Goal: Task Accomplishment & Management: Manage account settings

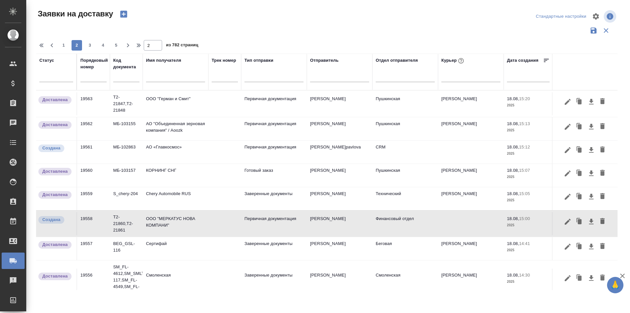
scroll to position [66, 0]
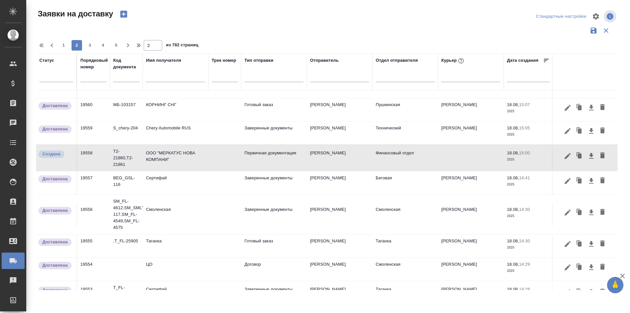
click at [77, 79] on th "Порядковый номер" at bounding box center [93, 71] width 33 height 37
click at [84, 78] on input "text" at bounding box center [93, 76] width 26 height 9
paste input "19559"
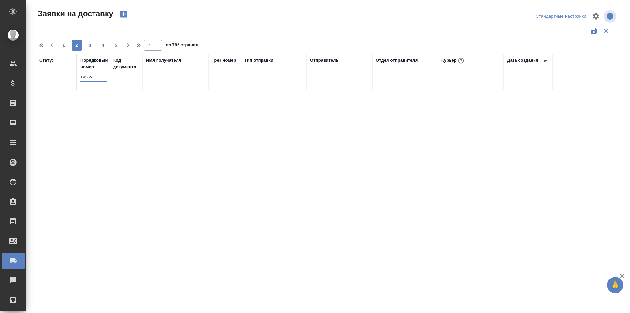
scroll to position [0, 0]
type input "19559"
click at [61, 44] on span "1" at bounding box center [63, 45] width 10 height 7
type input "1"
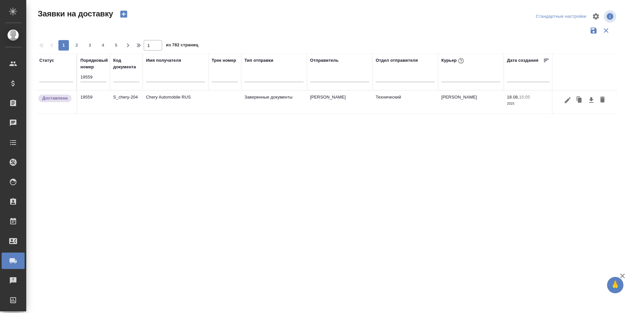
click at [93, 77] on input "19559" at bounding box center [93, 76] width 26 height 9
paste input "68"
click at [90, 78] on input "19568" at bounding box center [93, 76] width 26 height 9
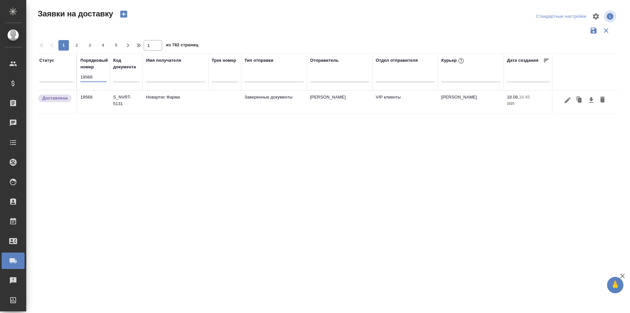
paste input "59"
click at [101, 76] on input "19559" at bounding box center [93, 76] width 26 height 9
paste input "69"
click at [97, 76] on input "19569" at bounding box center [93, 76] width 26 height 9
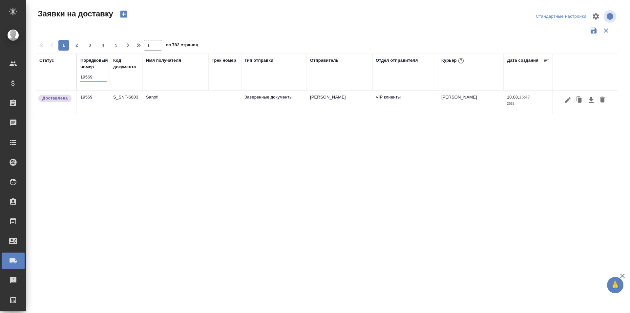
click at [97, 76] on input "19569" at bounding box center [93, 76] width 26 height 9
paste input "49"
type input "19549"
click at [564, 102] on icon "button" at bounding box center [568, 100] width 8 height 8
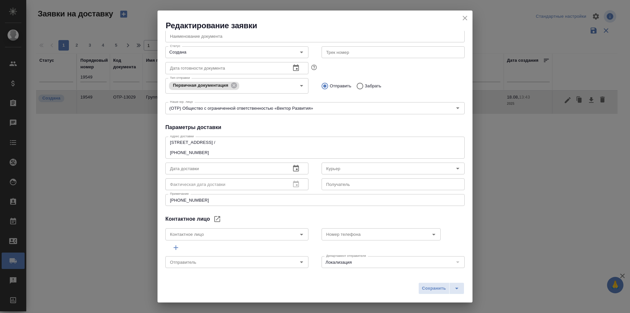
type input "[PERSON_NAME]"
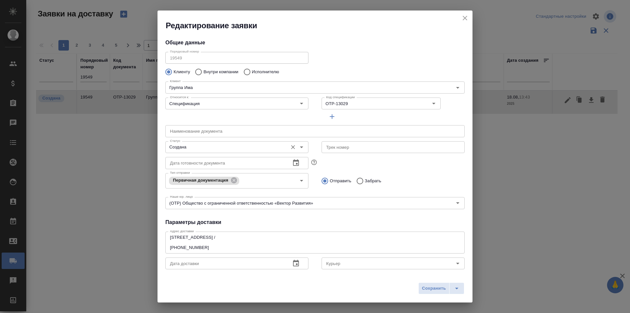
click at [213, 149] on input "Создана" at bounding box center [225, 147] width 117 height 8
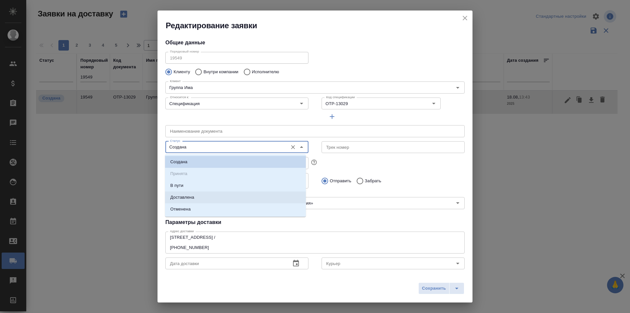
click at [204, 196] on li "Доставлена" at bounding box center [235, 197] width 141 height 12
type input "Доставлена"
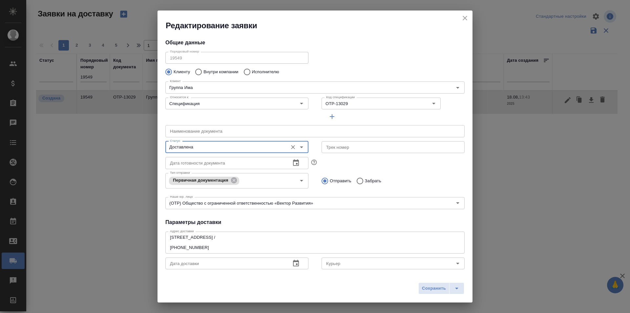
scroll to position [66, 0]
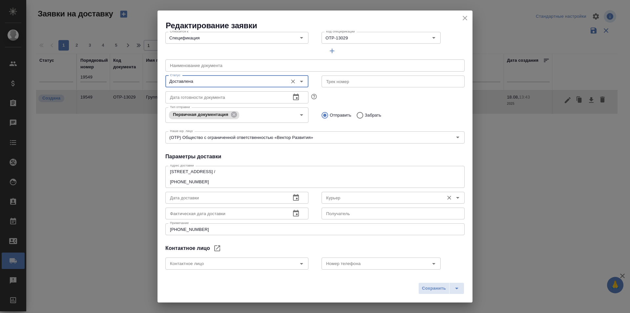
click at [347, 193] on div "Курьер" at bounding box center [392, 198] width 143 height 12
click at [351, 198] on input "Курьер" at bounding box center [381, 198] width 117 height 8
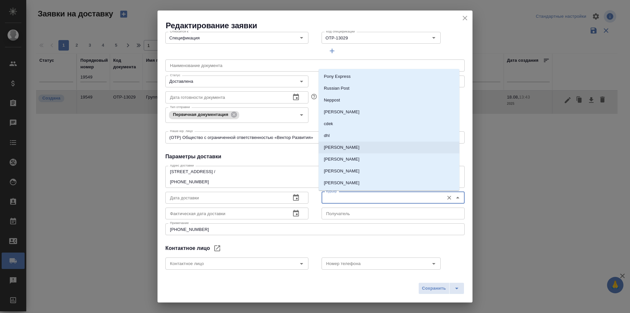
click at [353, 150] on li "[PERSON_NAME]" at bounding box center [389, 147] width 141 height 12
type input "[PERSON_NAME]"
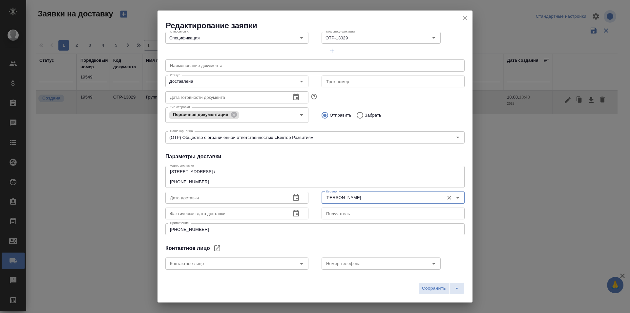
click at [423, 285] on span "Сохранить" at bounding box center [434, 288] width 24 height 8
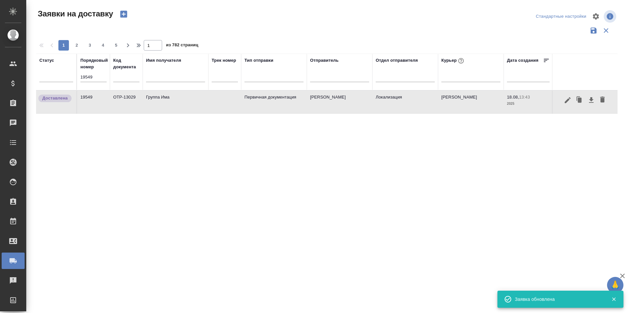
click at [97, 78] on input "19549" at bounding box center [93, 76] width 26 height 9
paste input "61"
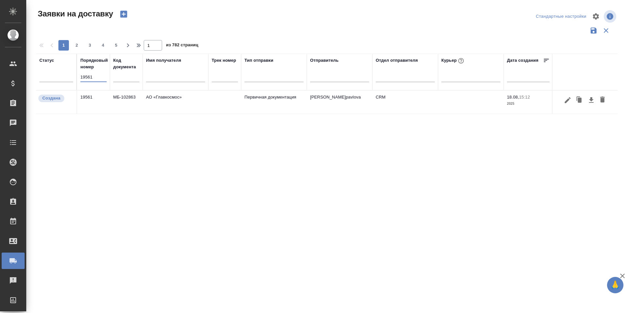
type input "19561"
click at [571, 101] on icon "button" at bounding box center [568, 100] width 8 height 8
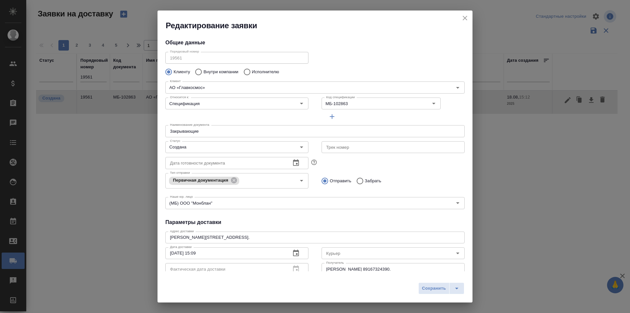
type input "[PERSON_NAME] [PERSON_NAME]"
type input "[PHONE_NUMBER]"
click at [217, 145] on input "Создана" at bounding box center [225, 147] width 117 height 8
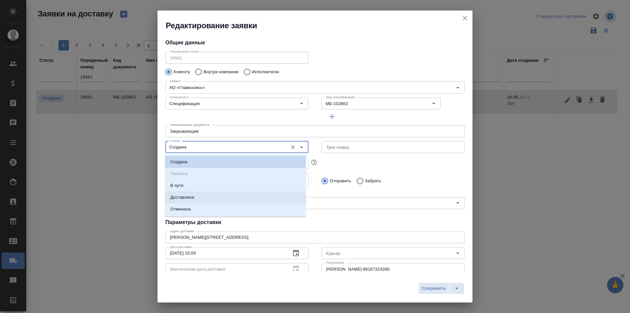
click at [200, 199] on li "Доставлена" at bounding box center [235, 197] width 141 height 12
type input "Доставлена"
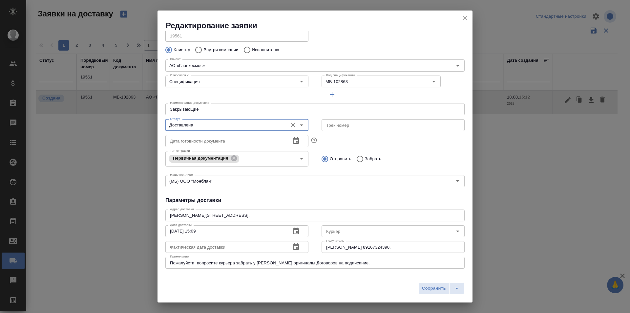
scroll to position [33, 0]
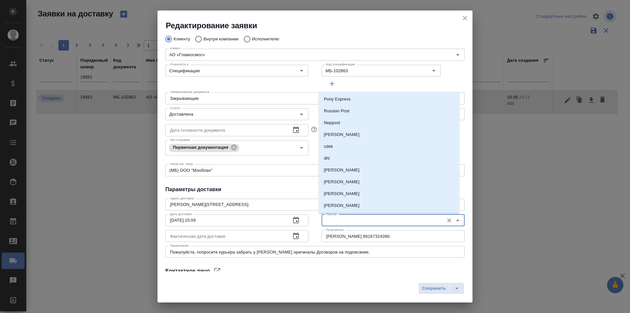
click at [337, 218] on input "Курьер" at bounding box center [381, 220] width 117 height 8
click at [344, 170] on p "[PERSON_NAME]" at bounding box center [342, 170] width 36 height 7
type input "[PERSON_NAME]"
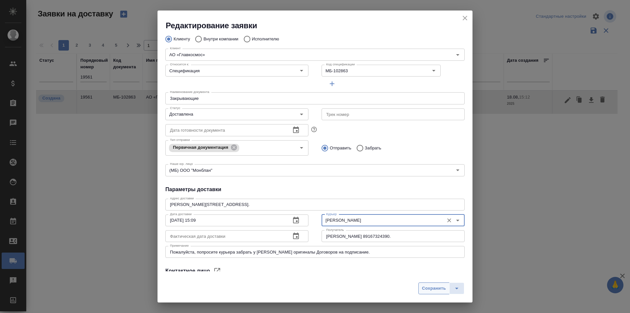
click at [431, 287] on span "Сохранить" at bounding box center [434, 288] width 24 height 8
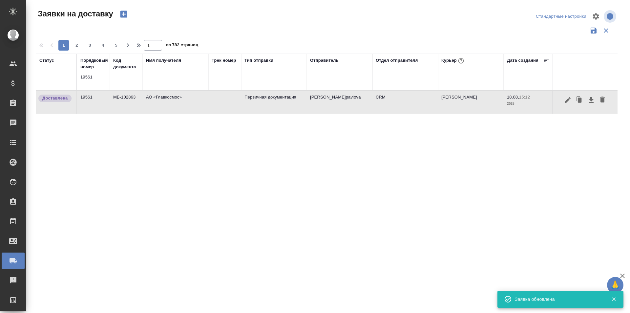
click at [99, 79] on input "19561" at bounding box center [93, 76] width 26 height 9
click at [99, 78] on input "19561" at bounding box center [93, 76] width 26 height 9
paste input "88"
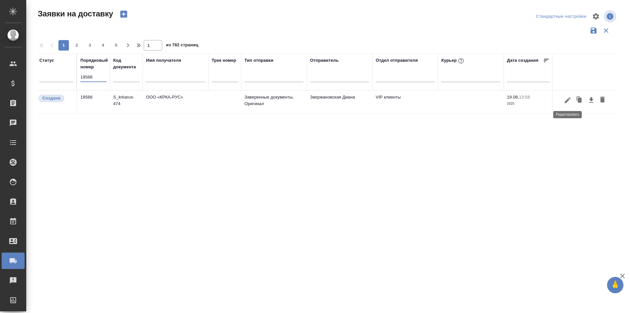
type input "19588"
click at [567, 103] on icon "button" at bounding box center [568, 100] width 8 height 8
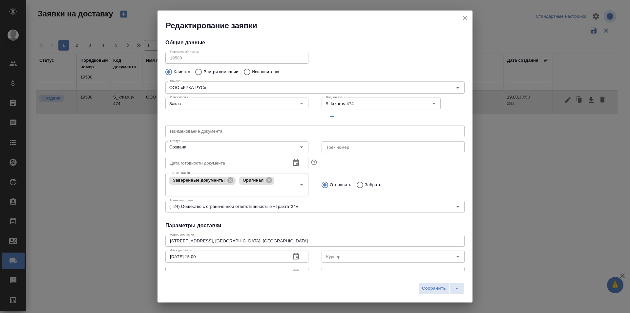
type input "[PERSON_NAME]"
type input "[PHONE_NUMBER]"
click at [217, 144] on input "Создана" at bounding box center [225, 147] width 117 height 8
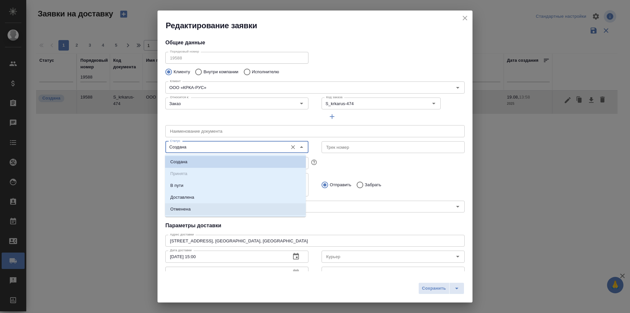
click at [200, 195] on li "Доставлена" at bounding box center [235, 197] width 141 height 12
type input "Доставлена"
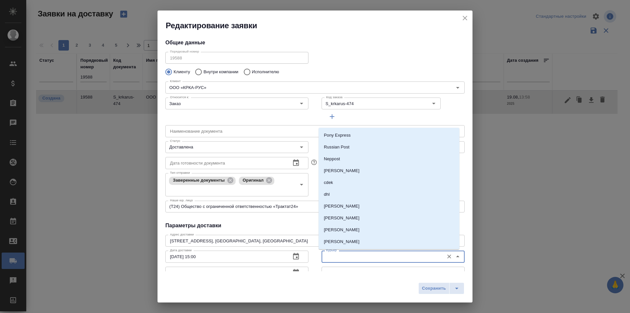
click at [347, 253] on input "Курьер" at bounding box center [381, 256] width 117 height 8
click at [350, 218] on p "[PERSON_NAME]" at bounding box center [342, 220] width 36 height 7
type input "[PERSON_NAME]"
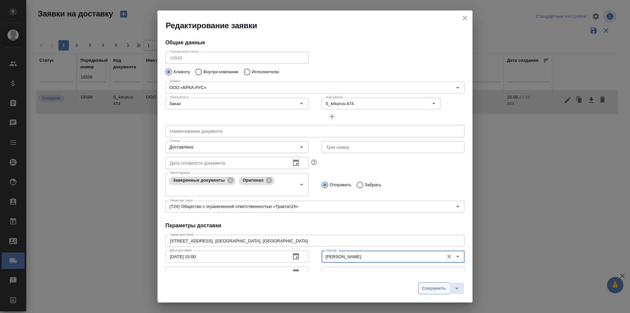
click at [433, 283] on button "Сохранить" at bounding box center [433, 288] width 31 height 12
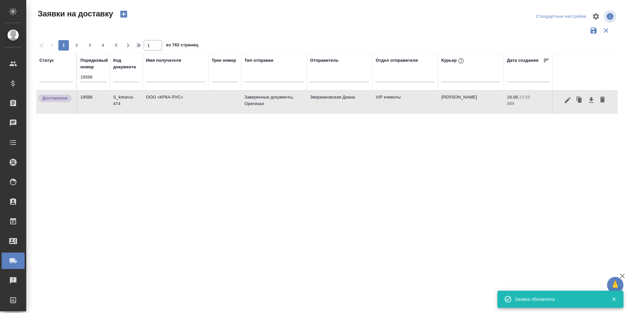
click at [98, 75] on input "19588" at bounding box center [93, 76] width 26 height 9
paste input "97"
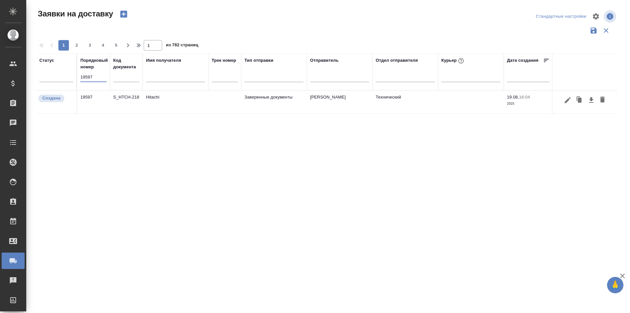
type input "19597"
click at [564, 102] on icon "button" at bounding box center [568, 100] width 8 height 8
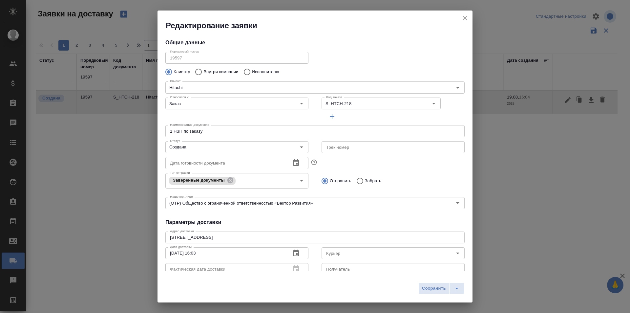
type input "Крывич [PERSON_NAME]"
type input "[PHONE_NUMBER]"
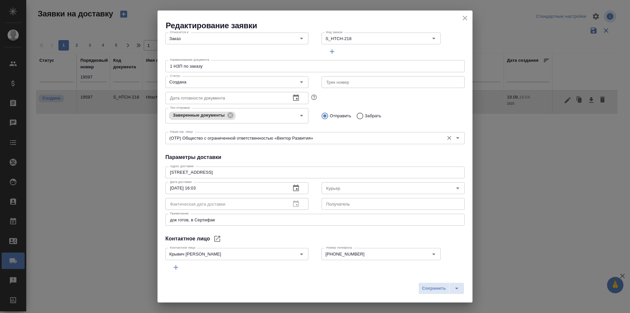
scroll to position [66, 0]
click at [202, 285] on div "Сохранить" at bounding box center [314, 290] width 315 height 23
click at [468, 17] on icon "close" at bounding box center [465, 18] width 8 height 8
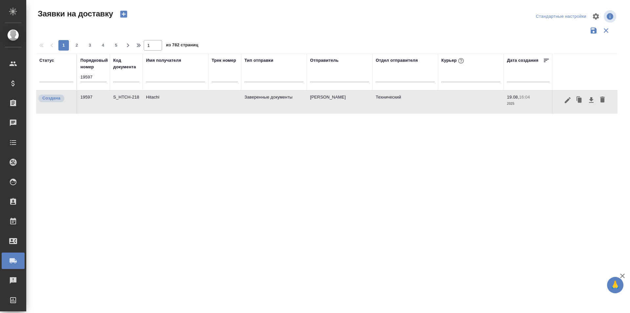
click at [81, 84] on div "19597" at bounding box center [93, 79] width 26 height 14
click at [85, 79] on input "19597" at bounding box center [93, 76] width 26 height 9
paste input "78"
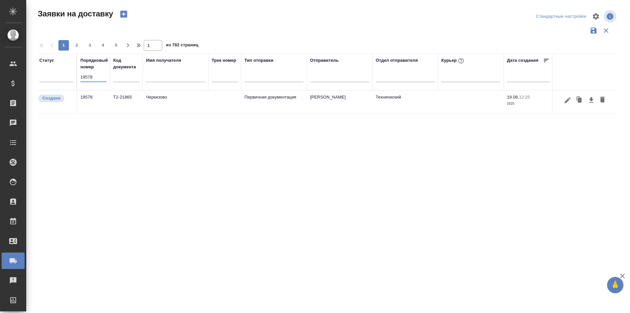
type input "19578"
